Goal: Information Seeking & Learning: Understand process/instructions

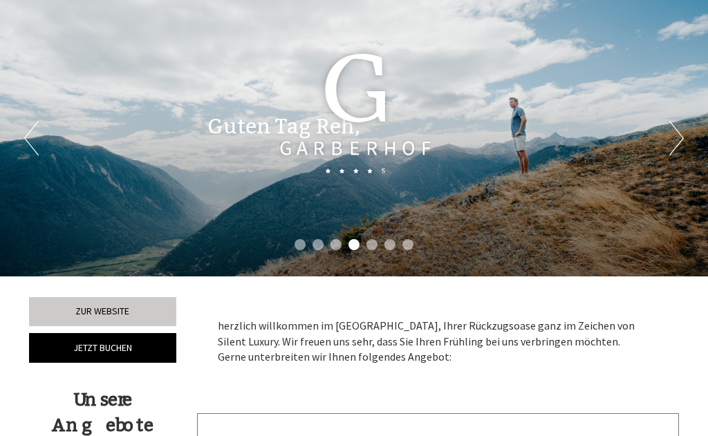
click at [677, 149] on div "Guten Tag Reh," at bounding box center [438, 123] width 503 height 64
click at [663, 142] on div "Guten Tag Reh," at bounding box center [438, 123] width 503 height 64
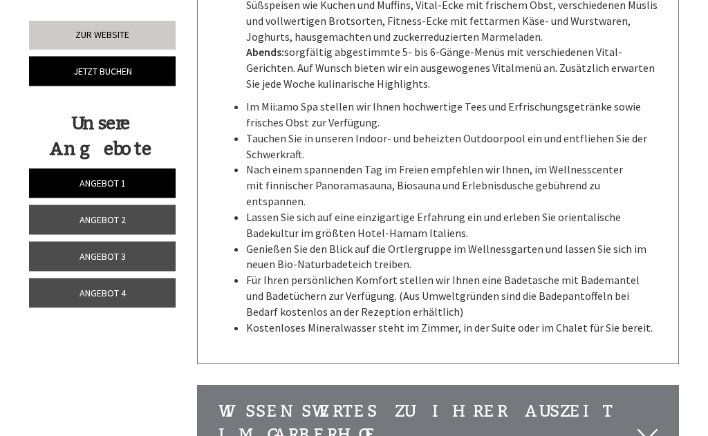
scroll to position [4161, 0]
click at [648, 423] on icon at bounding box center [647, 434] width 20 height 23
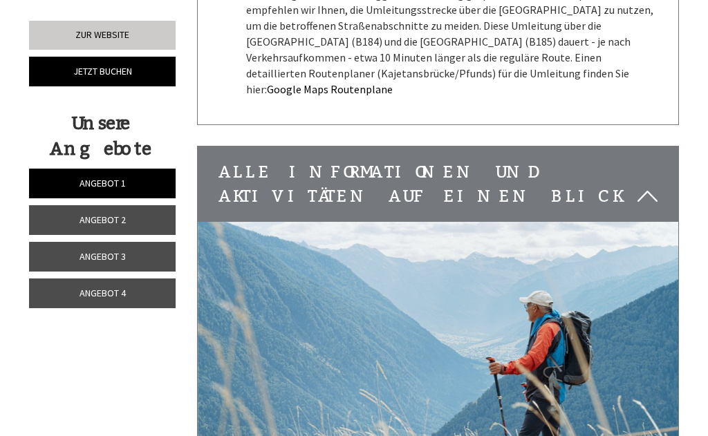
scroll to position [4929, 0]
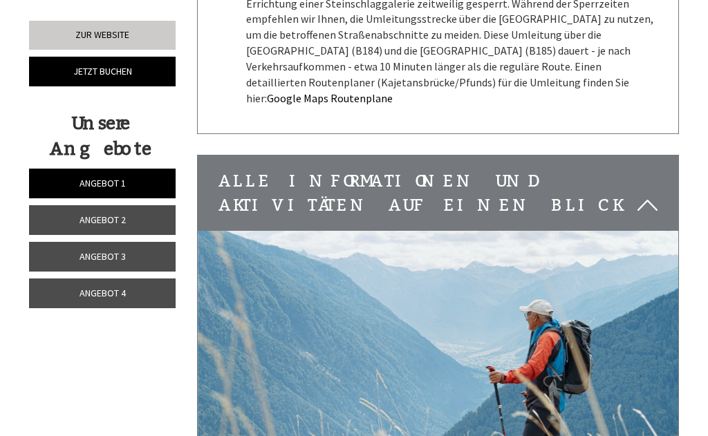
click at [641, 193] on icon at bounding box center [647, 204] width 20 height 23
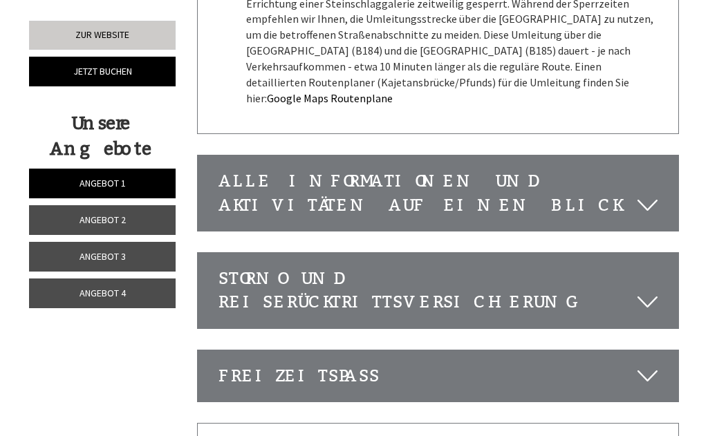
click at [632, 253] on div "Storno und Reiserücktrittsversicherung" at bounding box center [438, 290] width 481 height 75
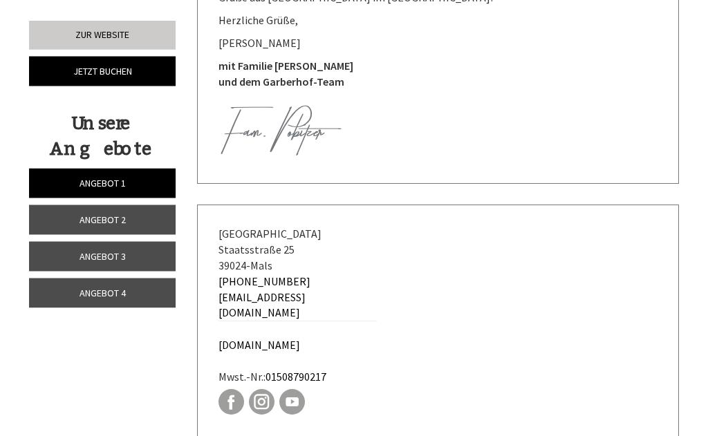
scroll to position [5626, 0]
click at [146, 222] on link "Angebot 2" at bounding box center [102, 220] width 146 height 30
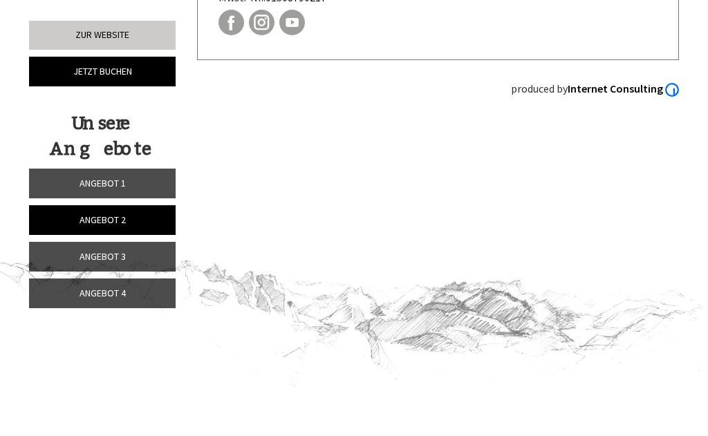
scroll to position [412, 0]
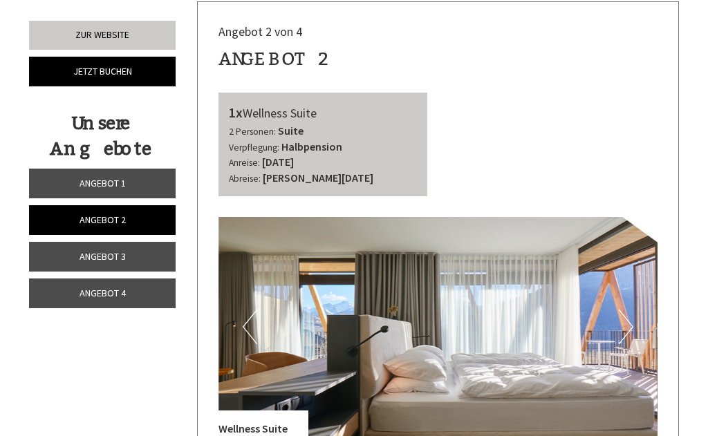
click at [160, 184] on link "Angebot 1" at bounding box center [102, 184] width 146 height 30
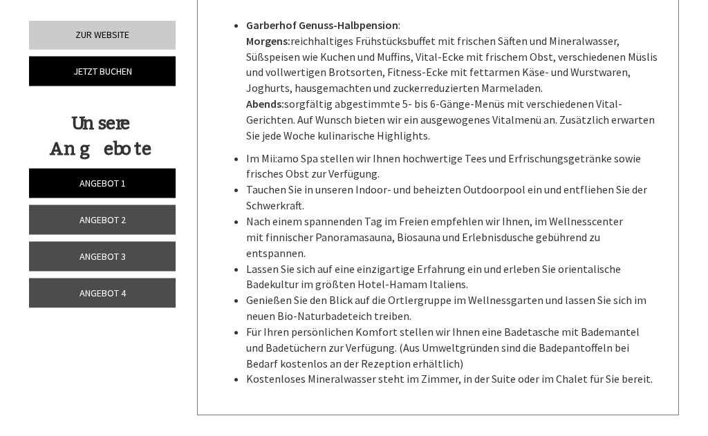
scroll to position [2042, 0]
click at [142, 221] on link "Angebot 2" at bounding box center [102, 220] width 146 height 30
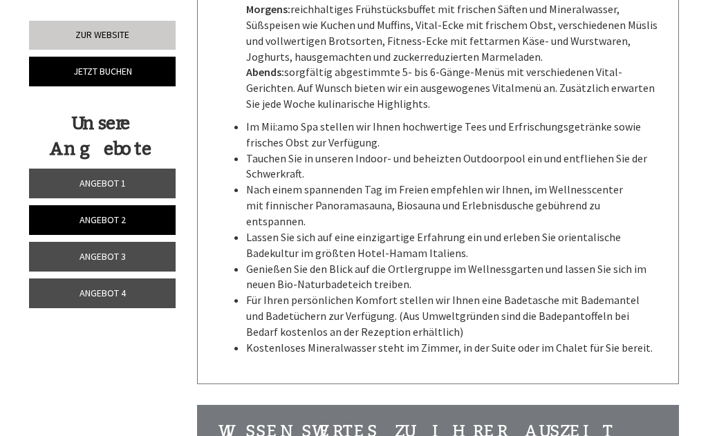
scroll to position [412, 0]
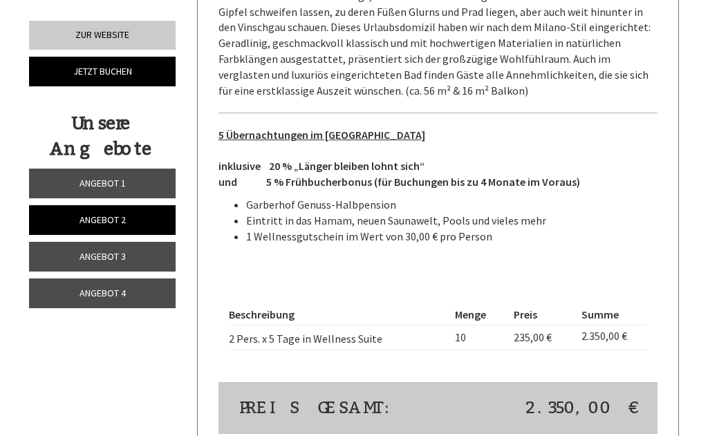
click at [151, 263] on link "Angebot 3" at bounding box center [102, 257] width 146 height 30
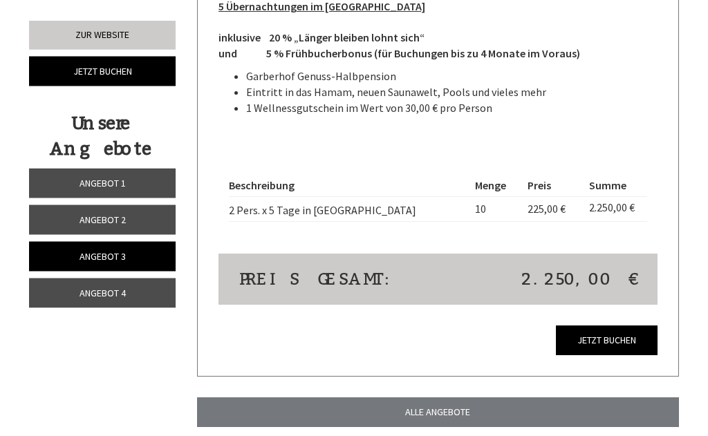
scroll to position [1057, 0]
click at [143, 293] on link "Angebot 4" at bounding box center [102, 293] width 146 height 30
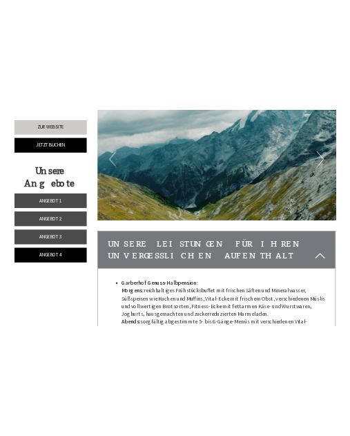
scroll to position [2092, 0]
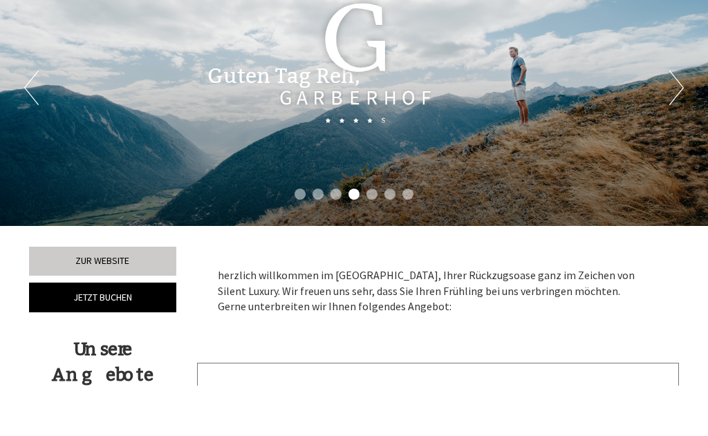
scroll to position [50, 0]
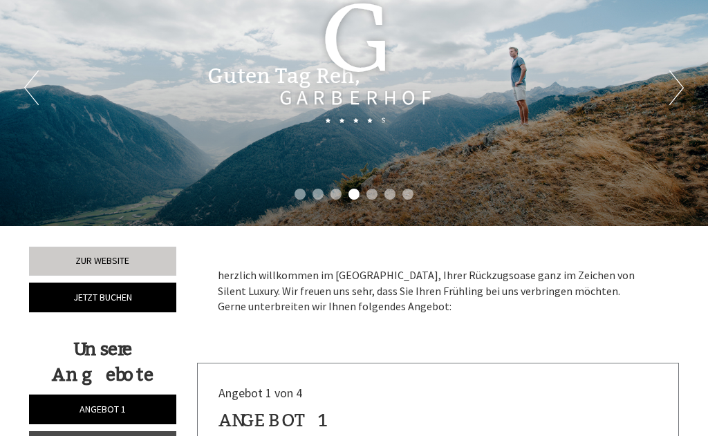
click at [676, 77] on div "Guten Tag Reh," at bounding box center [438, 73] width 503 height 64
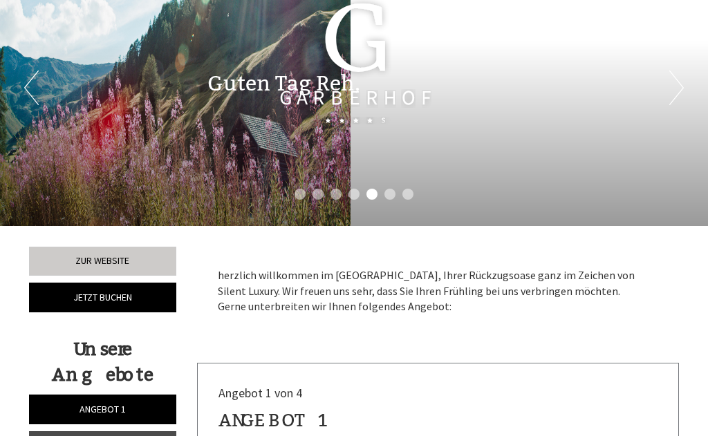
scroll to position [0, 0]
